Goal: Communication & Community: Participate in discussion

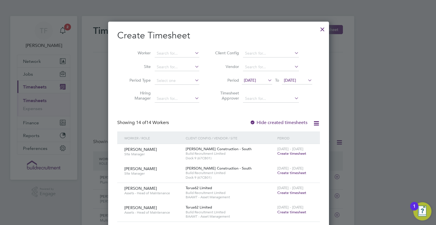
click at [320, 29] on div at bounding box center [323, 28] width 10 height 10
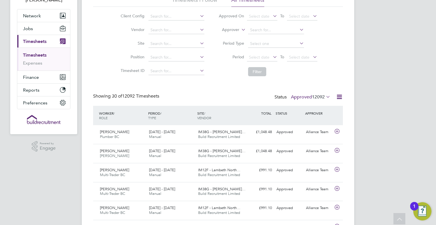
click at [317, 97] on span "12092" at bounding box center [318, 97] width 13 height 6
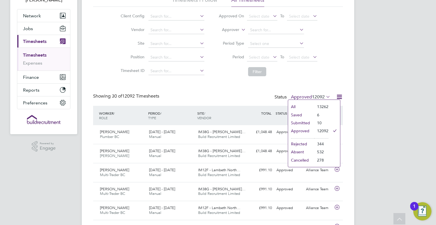
click at [304, 124] on li "Submitted" at bounding box center [301, 123] width 26 height 8
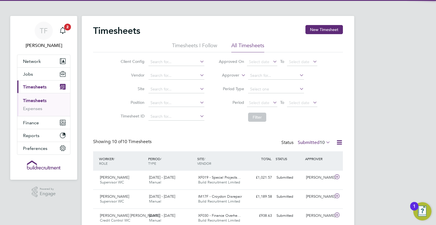
click at [226, 130] on div "Timesheets New Timesheet Timesheets I Follow All Timesheets Client Config Vendo…" at bounding box center [218, 195] width 250 height 340
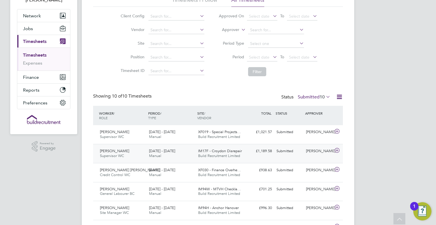
click at [276, 151] on div "Submitted" at bounding box center [289, 150] width 30 height 9
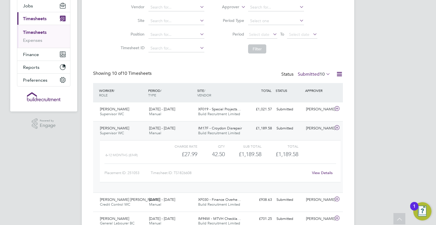
click at [322, 174] on link "View Details" at bounding box center [322, 172] width 21 height 5
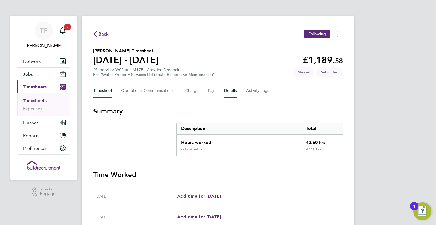
click at [225, 92] on button "Details" at bounding box center [230, 91] width 13 height 14
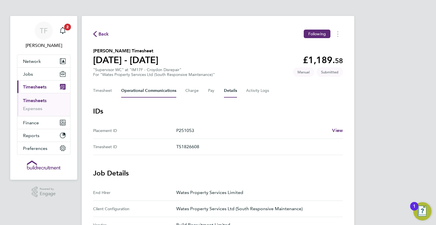
click at [140, 93] on Communications-tab "Operational Communications" at bounding box center [148, 91] width 55 height 14
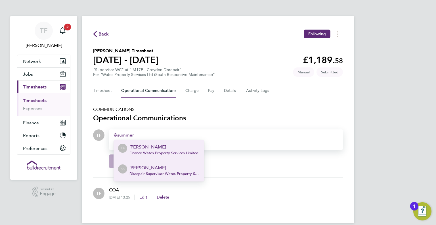
click at [148, 167] on p "Summer Sampson" at bounding box center [165, 167] width 70 height 7
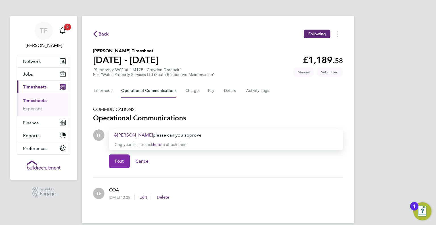
click at [123, 158] on span "Post" at bounding box center [119, 161] width 9 height 6
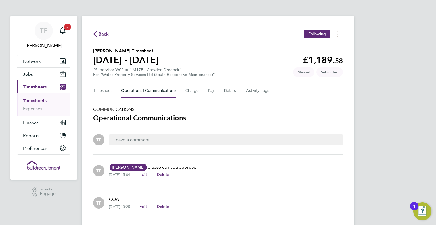
click at [102, 35] on span "Back" at bounding box center [104, 34] width 11 height 7
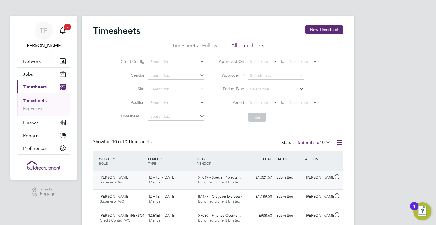
click at [244, 183] on div "XF019 - Special Projects… Build Recruitment Limited" at bounding box center [220, 180] width 49 height 14
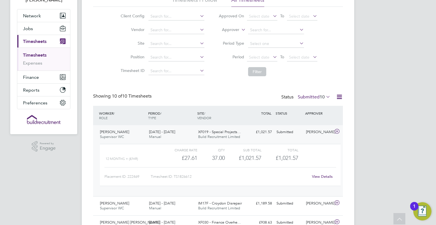
click at [317, 174] on link "View Details" at bounding box center [322, 176] width 21 height 5
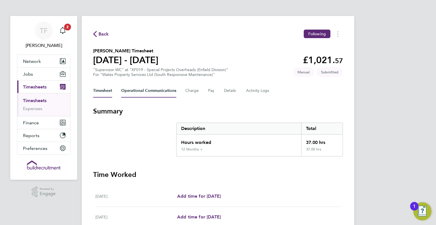
click at [143, 92] on Communications-tab "Operational Communications" at bounding box center [148, 91] width 55 height 14
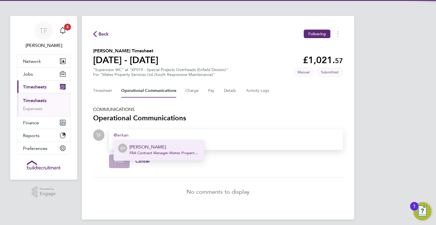
click at [148, 151] on span "FRA Contract Manager - Wates Property Services Limited" at bounding box center [165, 153] width 70 height 5
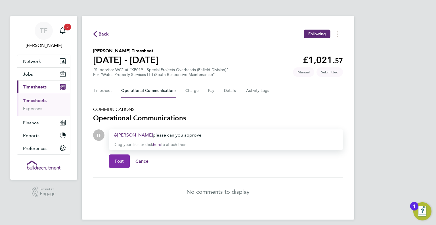
click at [125, 161] on button "Post" at bounding box center [119, 161] width 21 height 14
